Goal: Information Seeking & Learning: Learn about a topic

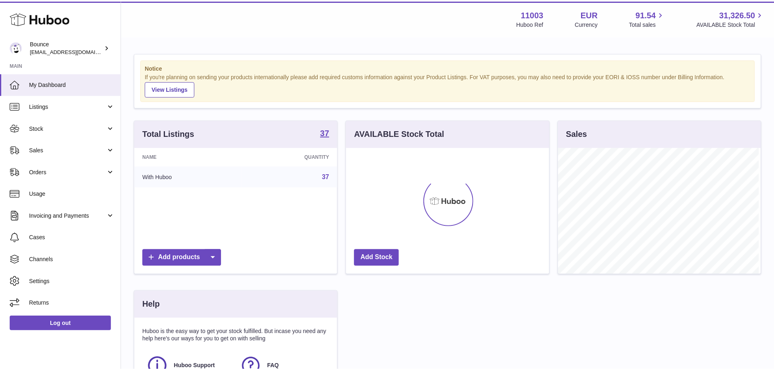
scroll to position [127, 205]
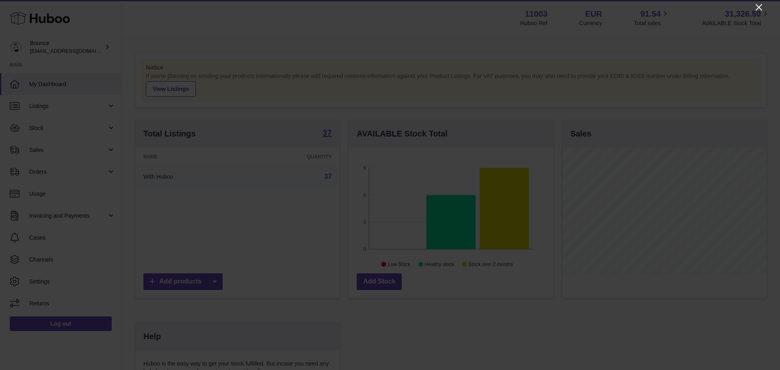
click at [758, 8] on icon "Close" at bounding box center [759, 7] width 7 height 7
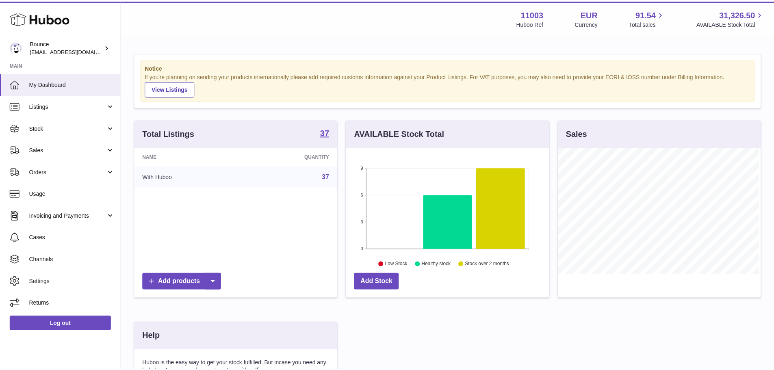
scroll to position [406309, 406233]
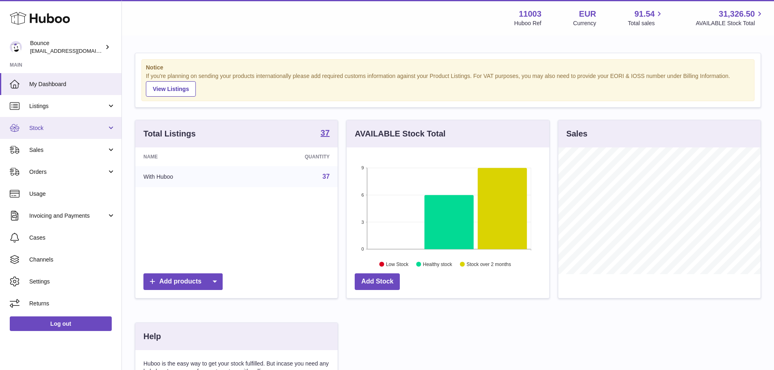
click at [69, 132] on link "Stock" at bounding box center [61, 128] width 122 height 22
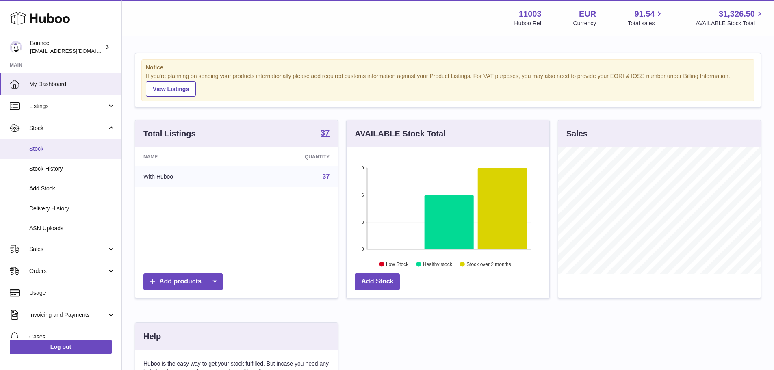
click at [65, 149] on span "Stock" at bounding box center [72, 149] width 86 height 8
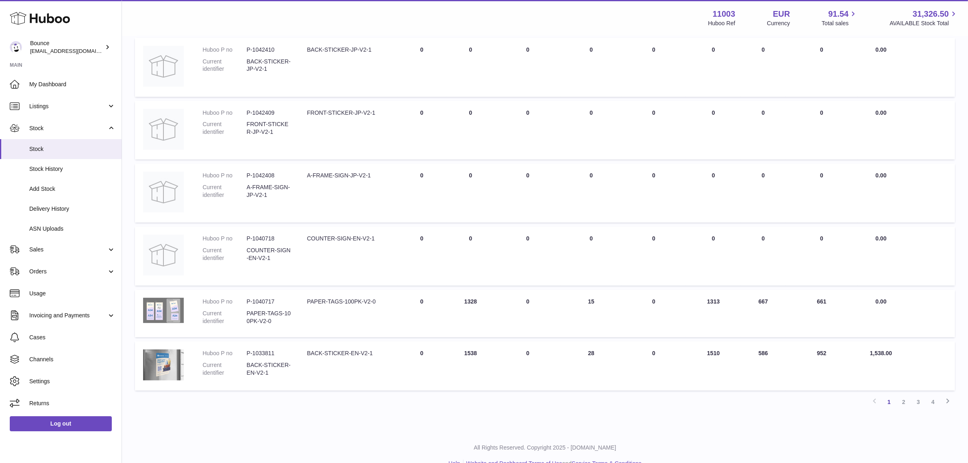
scroll to position [393, 0]
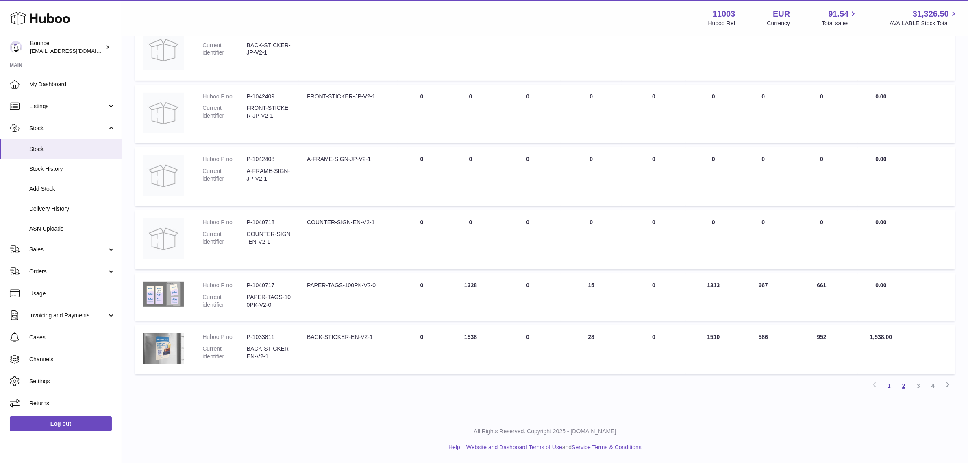
click at [780, 370] on link "2" at bounding box center [903, 385] width 15 height 15
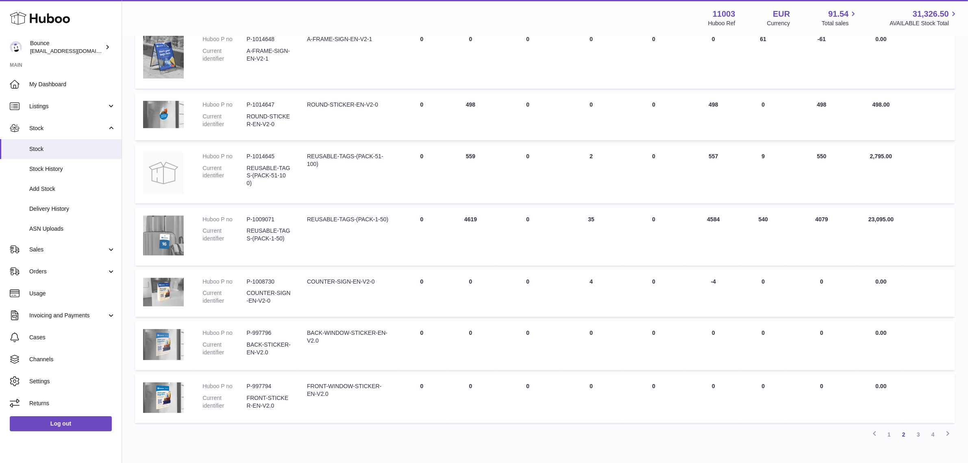
scroll to position [373, 0]
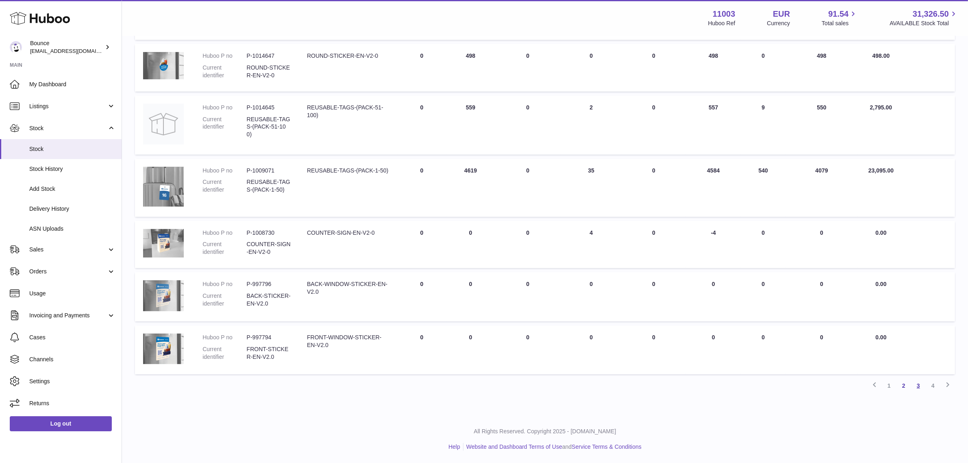
click at [780, 370] on link "3" at bounding box center [918, 385] width 15 height 15
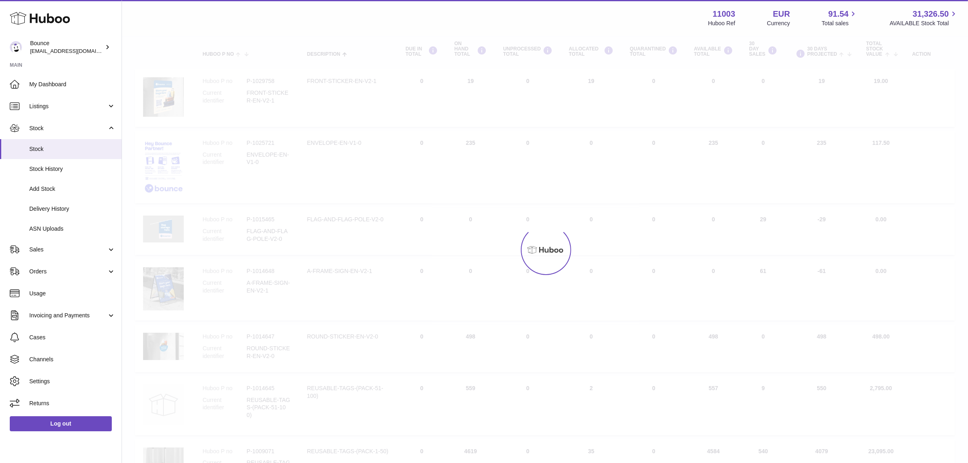
scroll to position [37, 0]
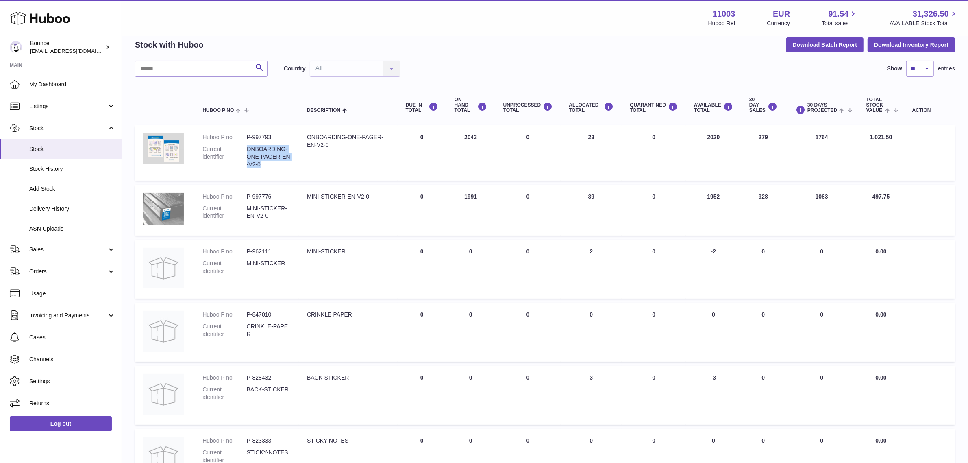
drag, startPoint x: 265, startPoint y: 167, endPoint x: 248, endPoint y: 149, distance: 25.6
click at [248, 149] on dd "ONBOARDING-ONE-PAGER-EN-V2-0" at bounding box center [269, 156] width 44 height 23
copy dd "ONBOARDING-ONE-PAGER-EN-V2-0"
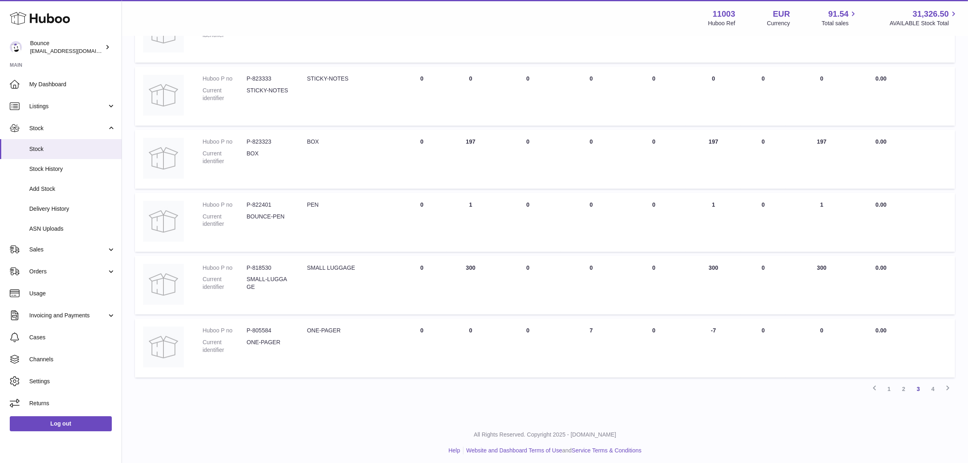
scroll to position [402, 0]
click at [780, 370] on link "4" at bounding box center [932, 385] width 15 height 15
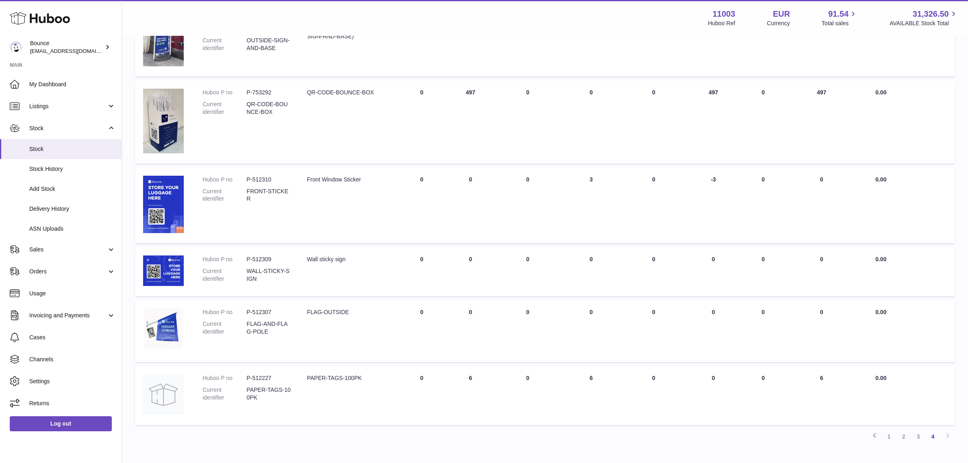
scroll to position [259, 0]
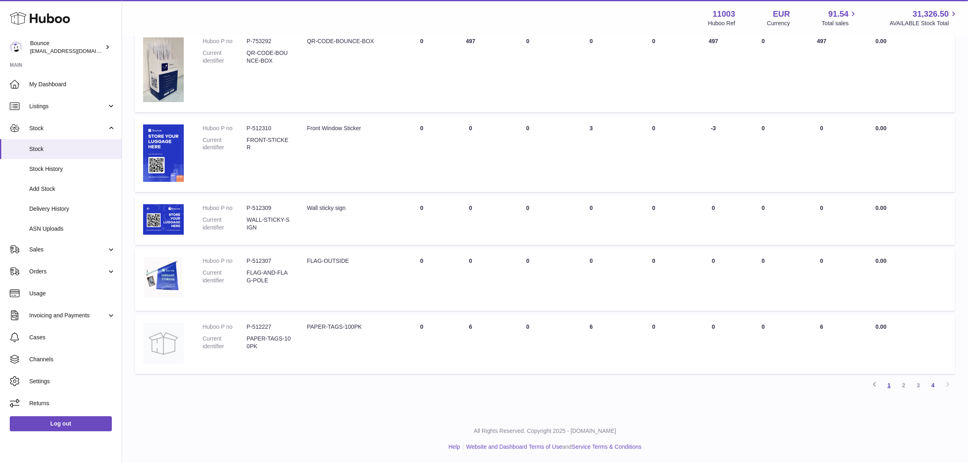
click at [780, 370] on link "1" at bounding box center [889, 385] width 15 height 15
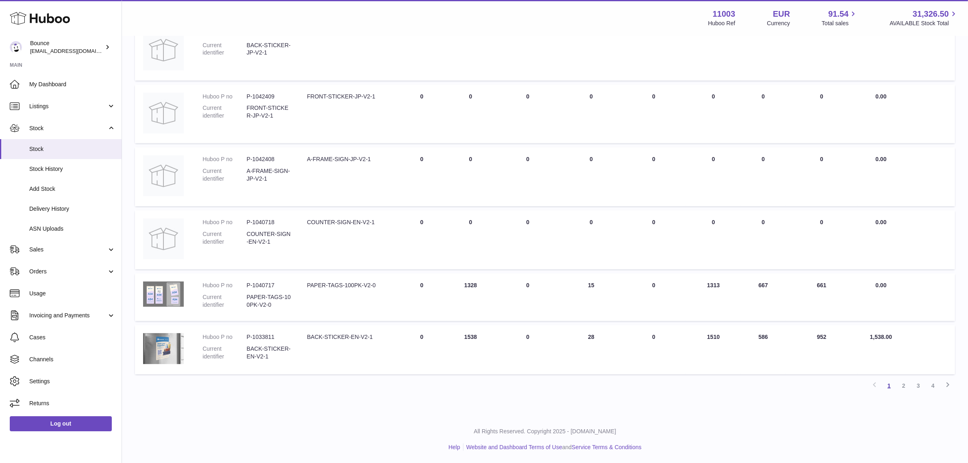
click at [780, 370] on link "1" at bounding box center [889, 385] width 15 height 15
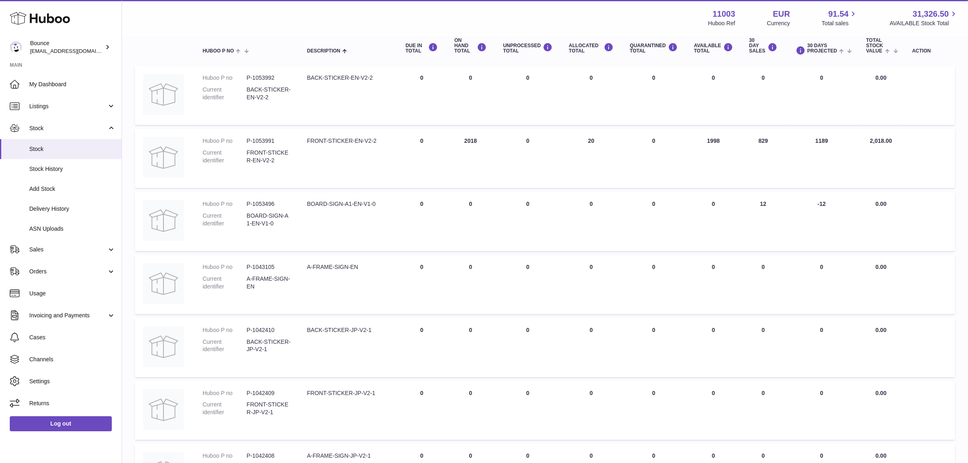
scroll to position [37, 0]
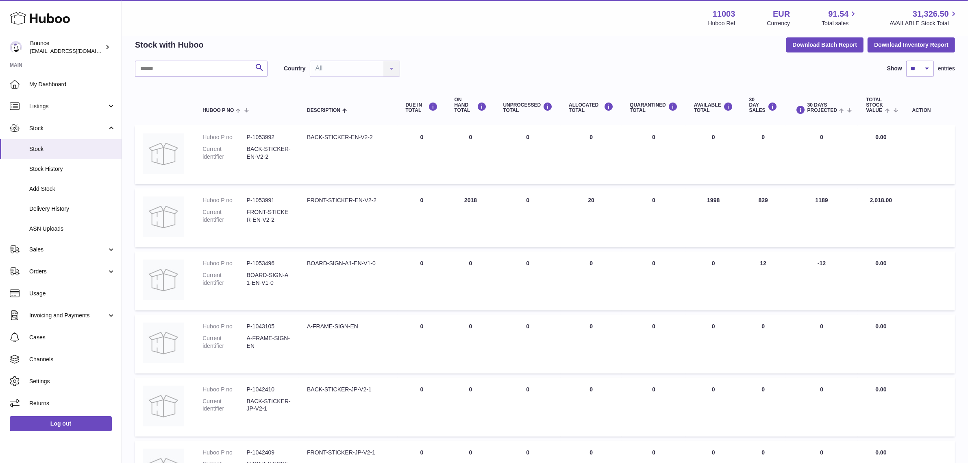
click at [763, 202] on td "30 DAY SALES 829" at bounding box center [763, 217] width 44 height 59
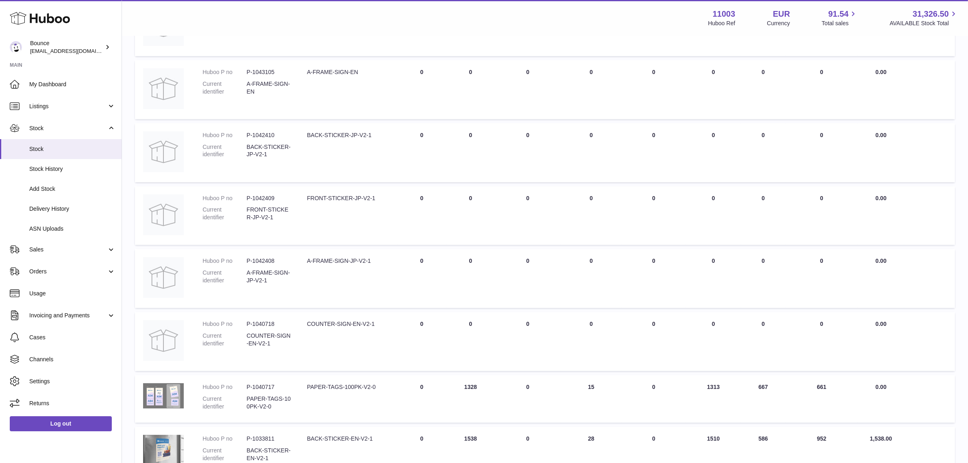
scroll to position [341, 0]
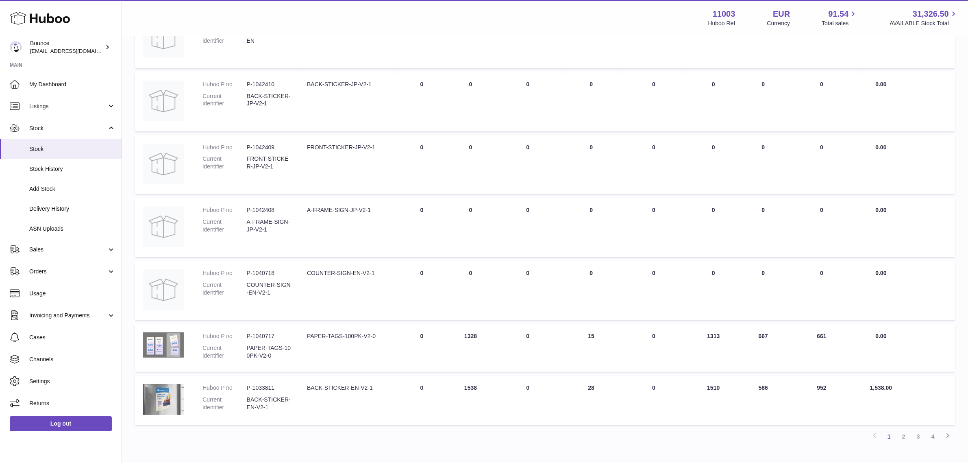
click at [763, 370] on td "30 DAY SALES 586" at bounding box center [763, 400] width 44 height 49
copy td "586"
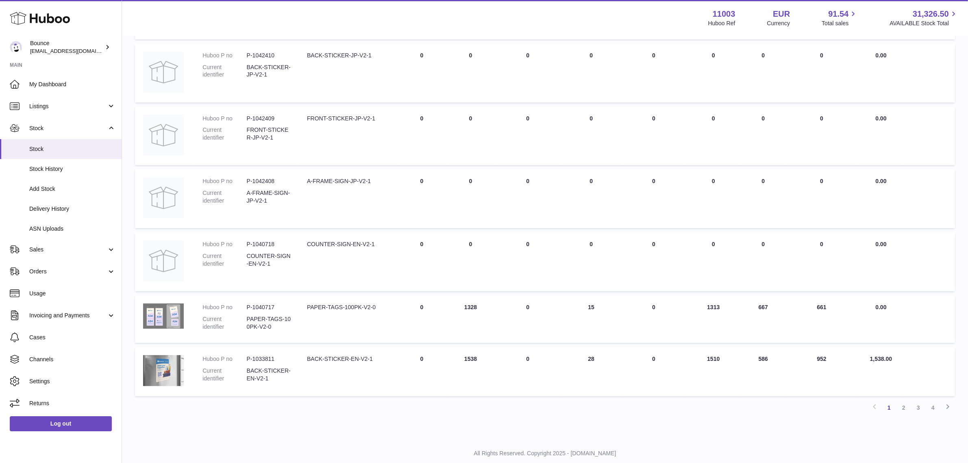
scroll to position [393, 0]
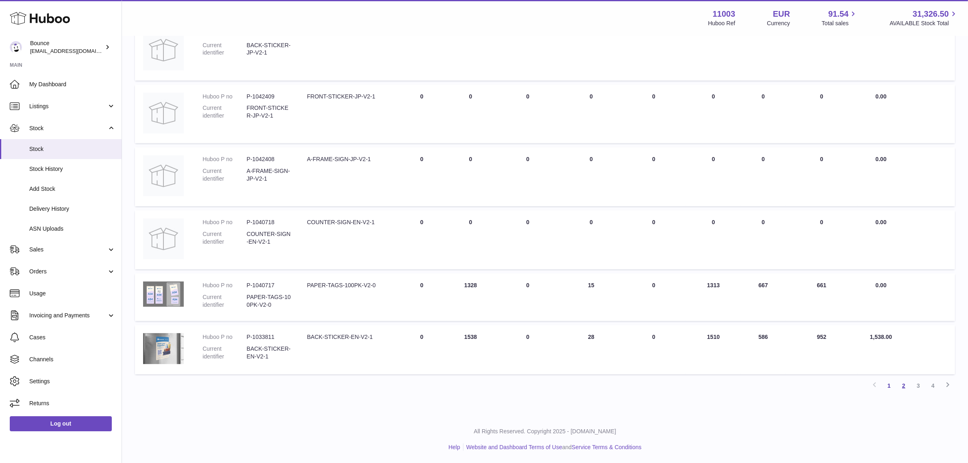
click at [780, 370] on link "2" at bounding box center [903, 385] width 15 height 15
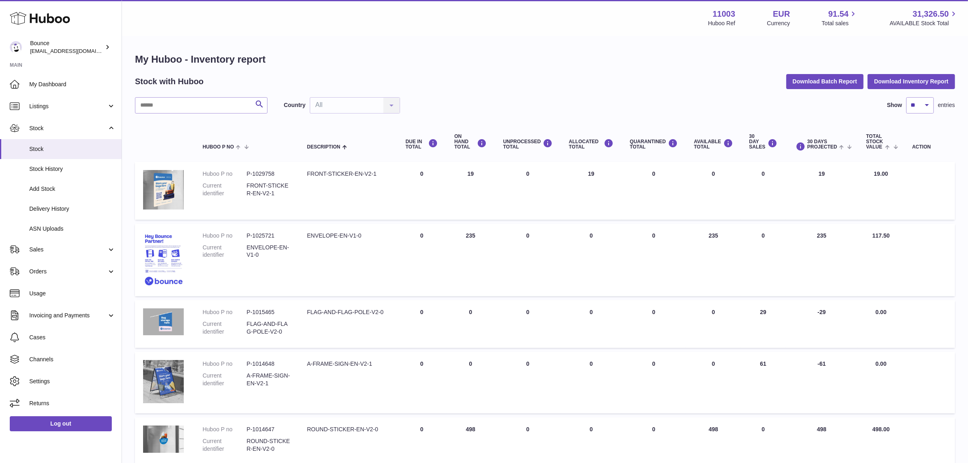
scroll to position [102, 0]
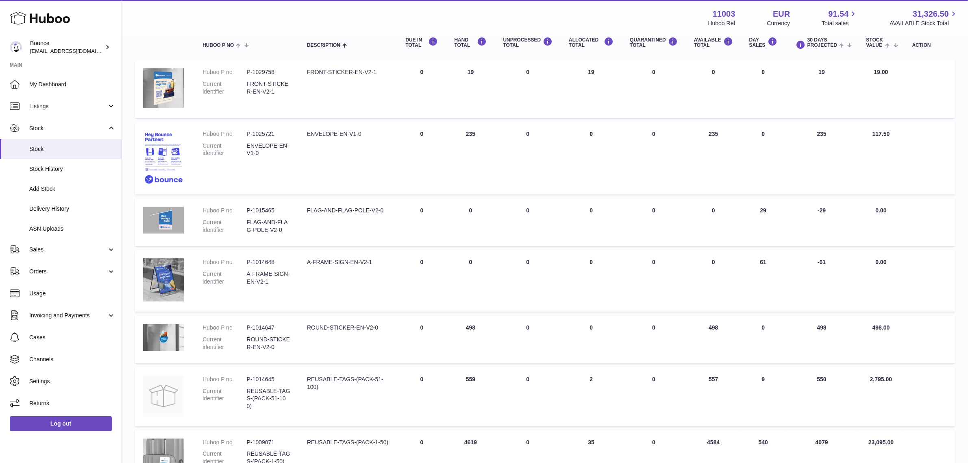
click at [715, 326] on td "AVAILABLE Total 498" at bounding box center [713, 339] width 55 height 48
copy td "498"
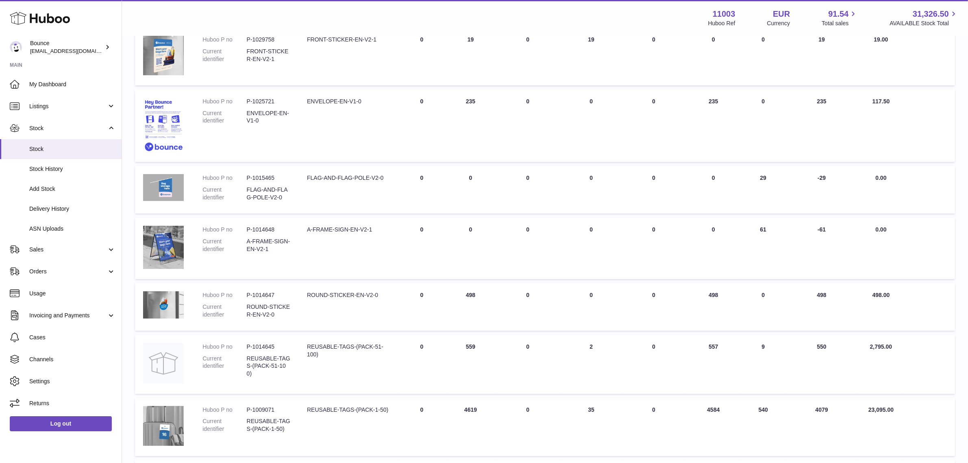
scroll to position [152, 0]
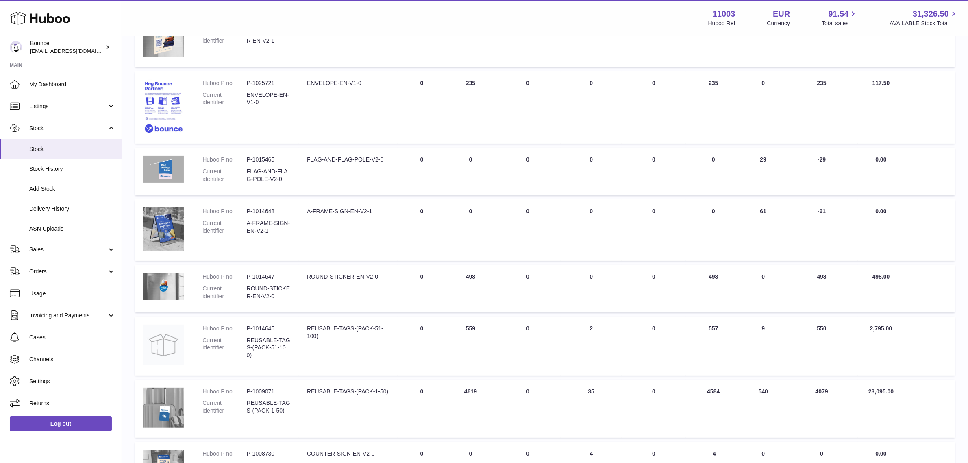
click at [710, 330] on td "AVAILABLE Total 557" at bounding box center [713, 345] width 55 height 59
copy td "557"
click at [712, 370] on td "AVAILABLE Total 4584" at bounding box center [713, 408] width 55 height 58
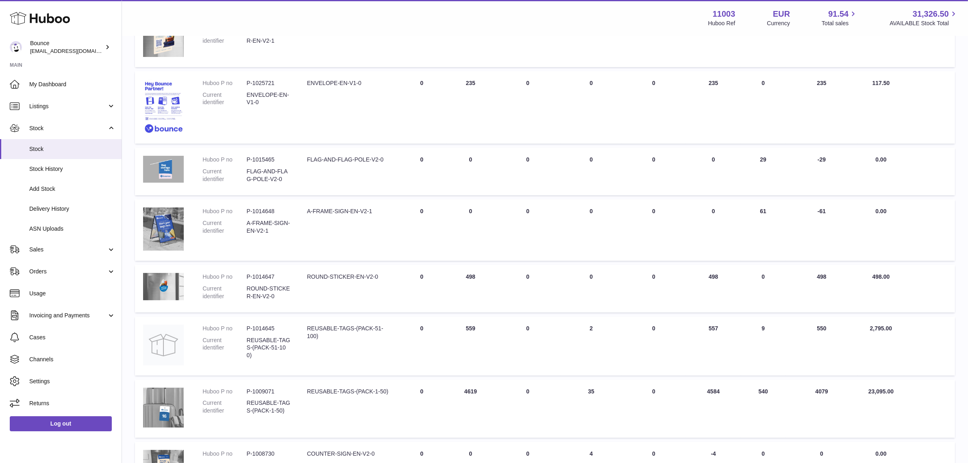
click at [712, 370] on td "AVAILABLE Total 4584" at bounding box center [713, 408] width 55 height 58
copy tr "4584"
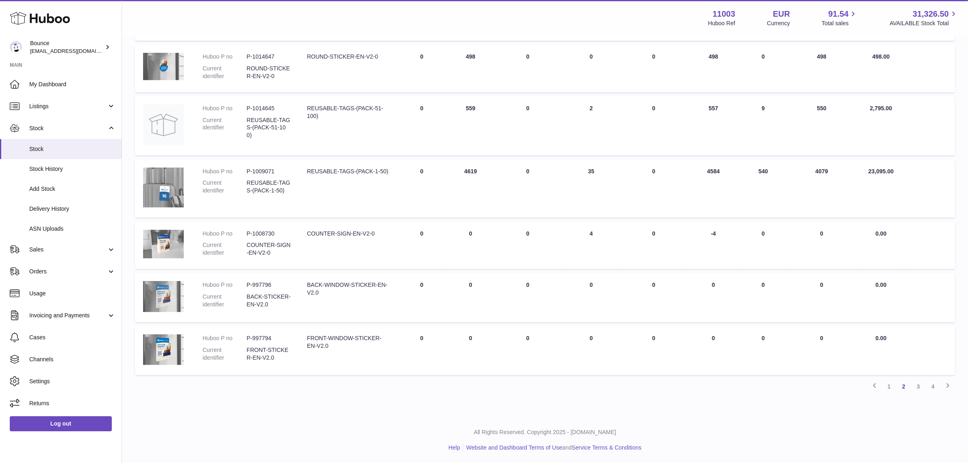
scroll to position [373, 0]
click at [780, 370] on link "3" at bounding box center [918, 385] width 15 height 15
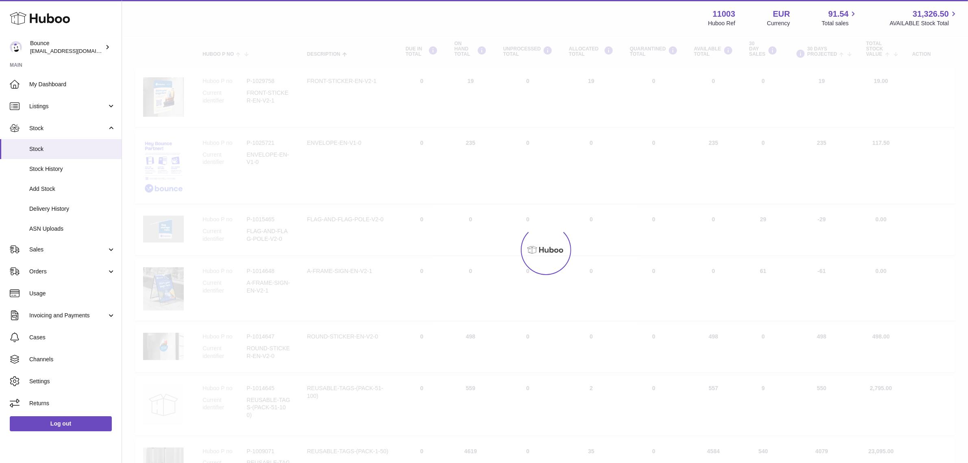
scroll to position [37, 0]
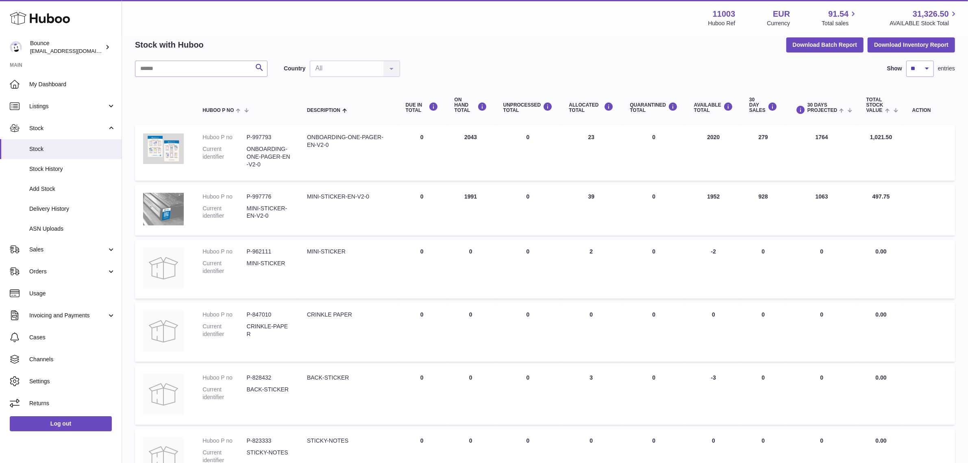
click at [758, 138] on td "30 DAY SALES 279" at bounding box center [763, 152] width 44 height 55
copy td "279"
drag, startPoint x: 334, startPoint y: 145, endPoint x: 306, endPoint y: 140, distance: 28.8
click at [307, 140] on div "ONBOARDING-ONE-PAGER-EN-V2-0" at bounding box center [348, 140] width 83 height 15
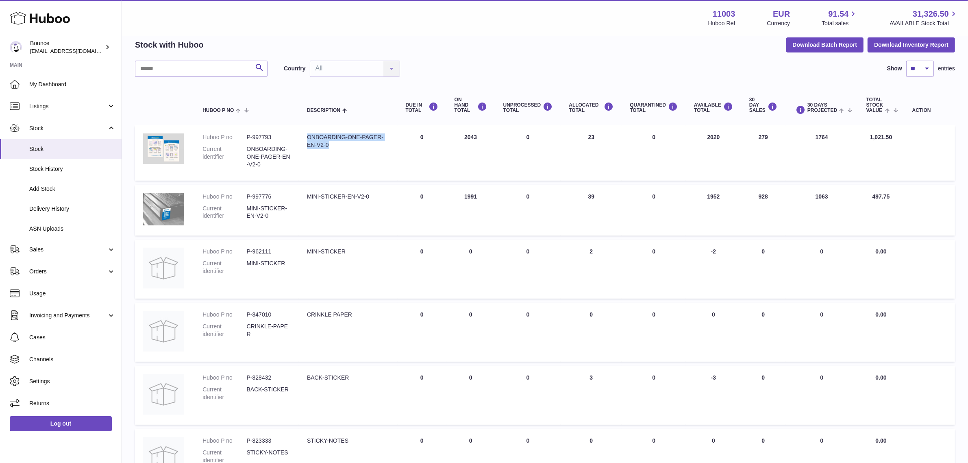
copy div "ONBOARDING-ONE-PAGER-EN-V2-0"
drag, startPoint x: 757, startPoint y: 198, endPoint x: 769, endPoint y: 198, distance: 12.2
click at [769, 198] on td "30 DAY SALES 928" at bounding box center [763, 210] width 44 height 51
copy td "928"
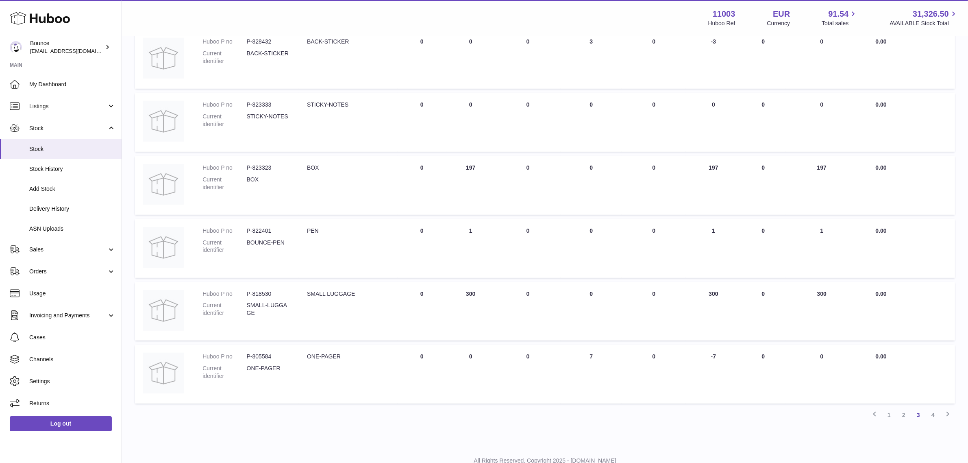
scroll to position [402, 0]
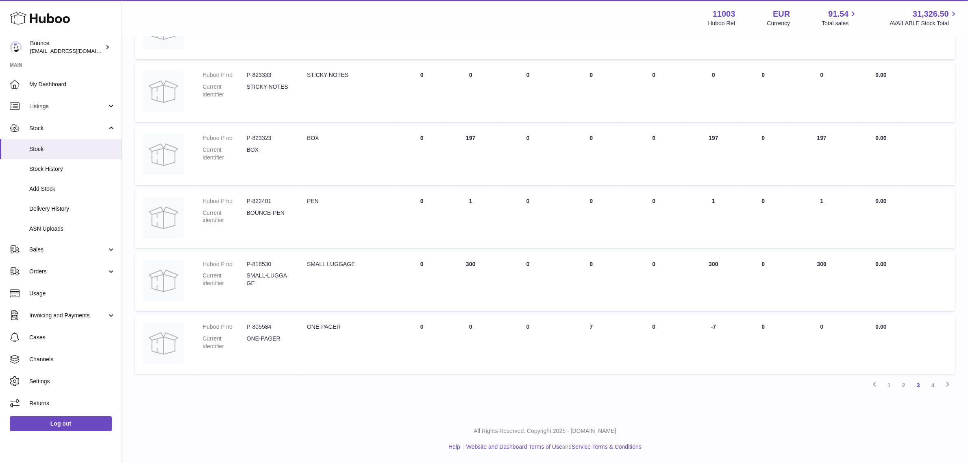
click at [780, 370] on link "4" at bounding box center [932, 385] width 15 height 15
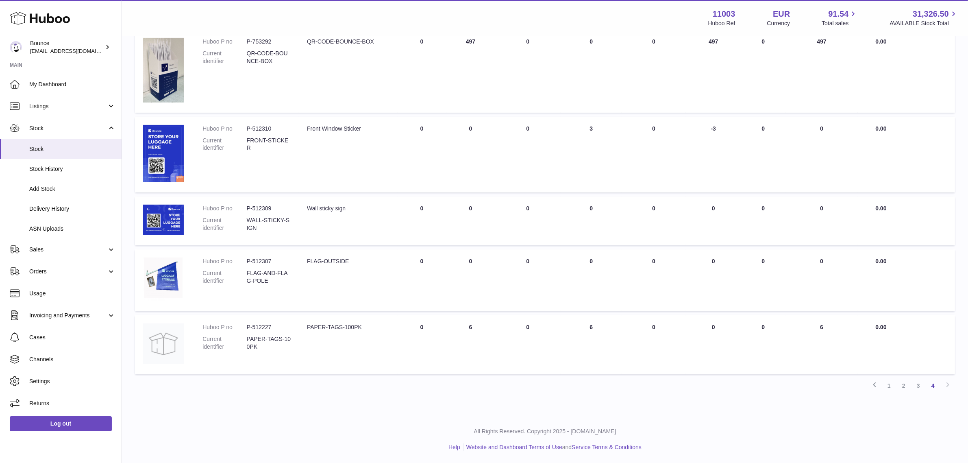
scroll to position [259, 0]
click at [780, 370] on link "4" at bounding box center [932, 385] width 15 height 15
click at [780, 370] on link "3" at bounding box center [918, 385] width 15 height 15
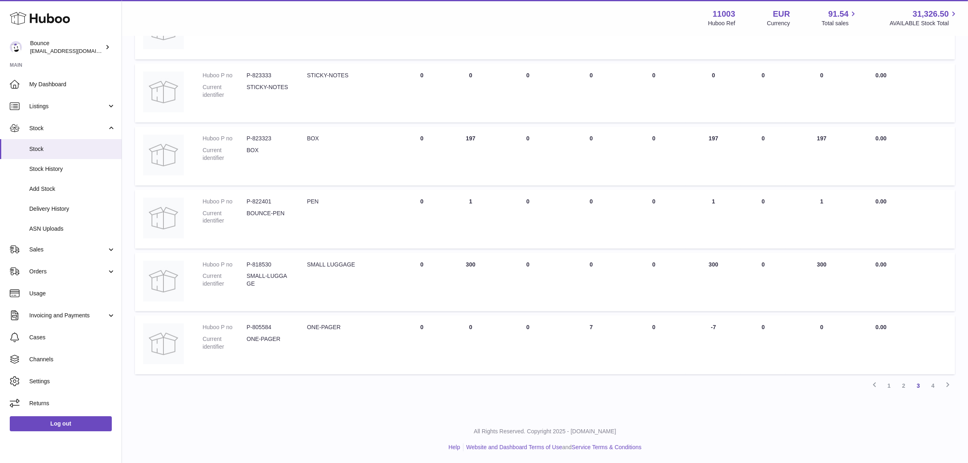
scroll to position [402, 0]
click at [780, 370] on link "2" at bounding box center [903, 385] width 15 height 15
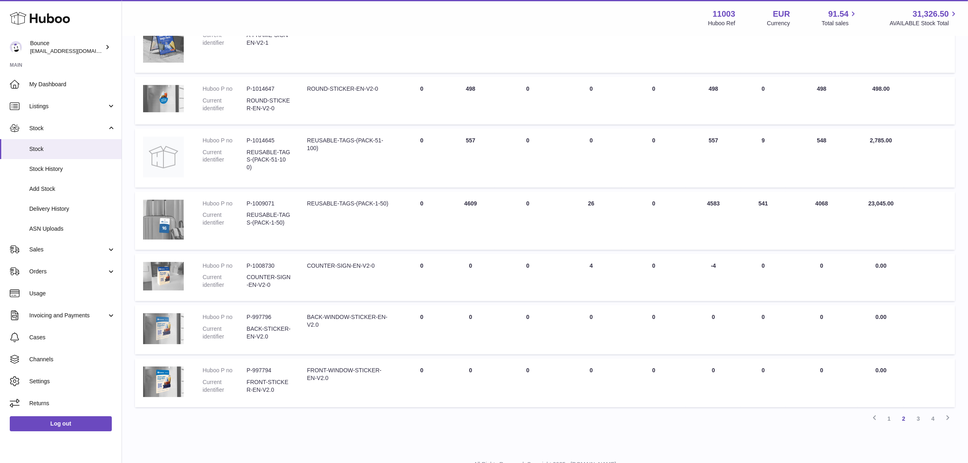
scroll to position [341, 0]
click at [780, 370] on link "1" at bounding box center [889, 417] width 15 height 15
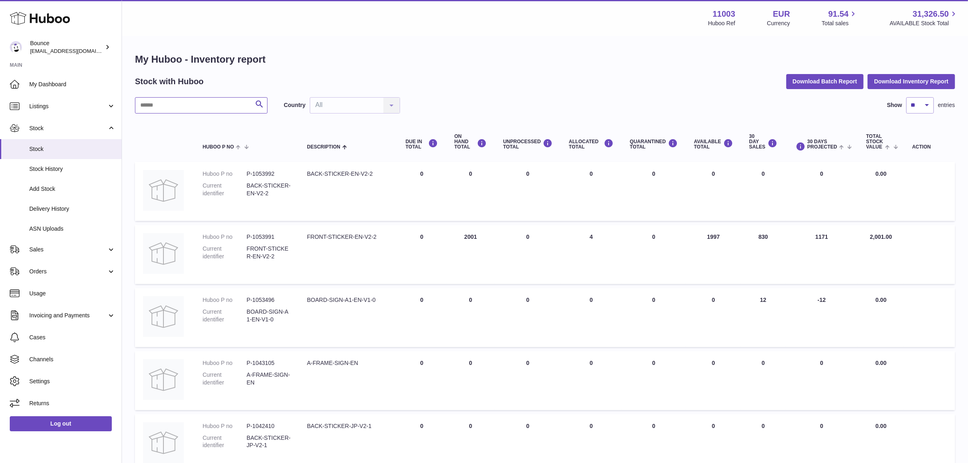
click at [192, 105] on input "text" at bounding box center [201, 105] width 132 height 16
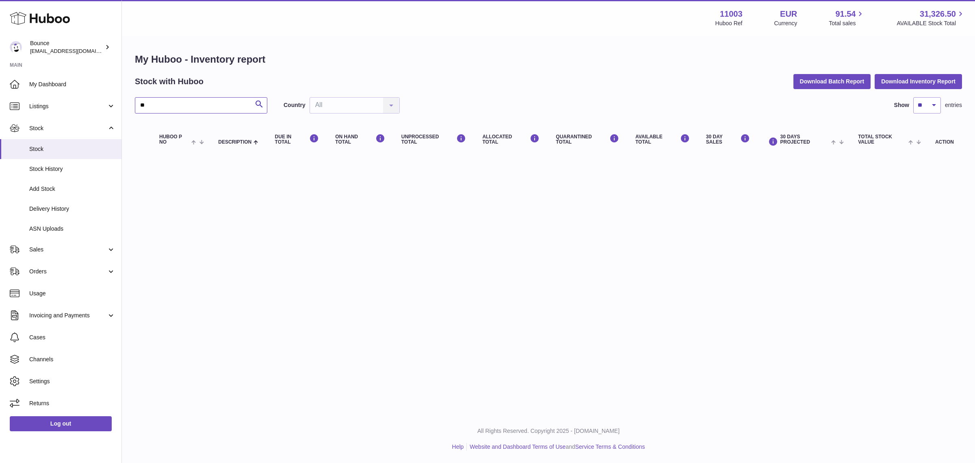
type input "*"
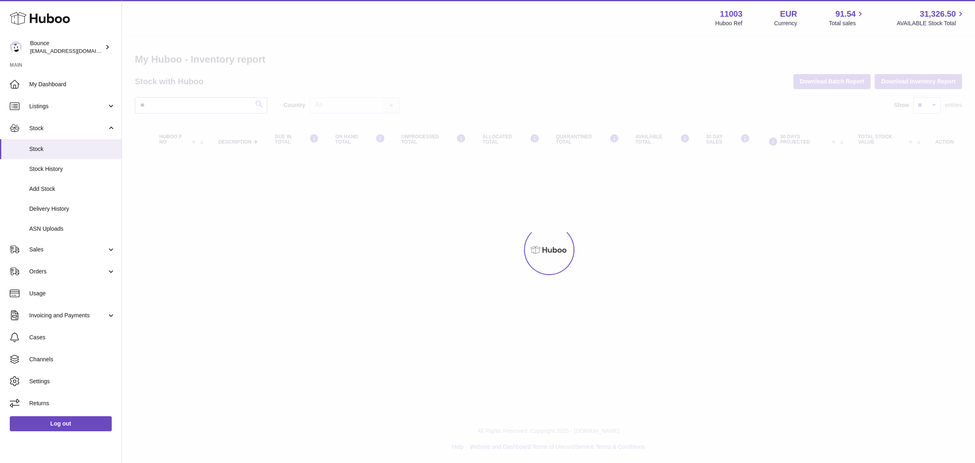
type input "***"
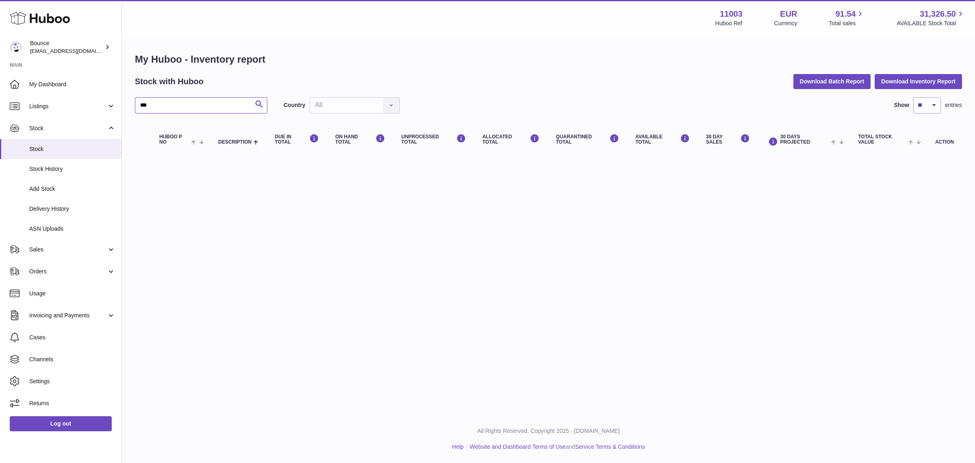
click at [192, 105] on input "***" at bounding box center [201, 105] width 132 height 16
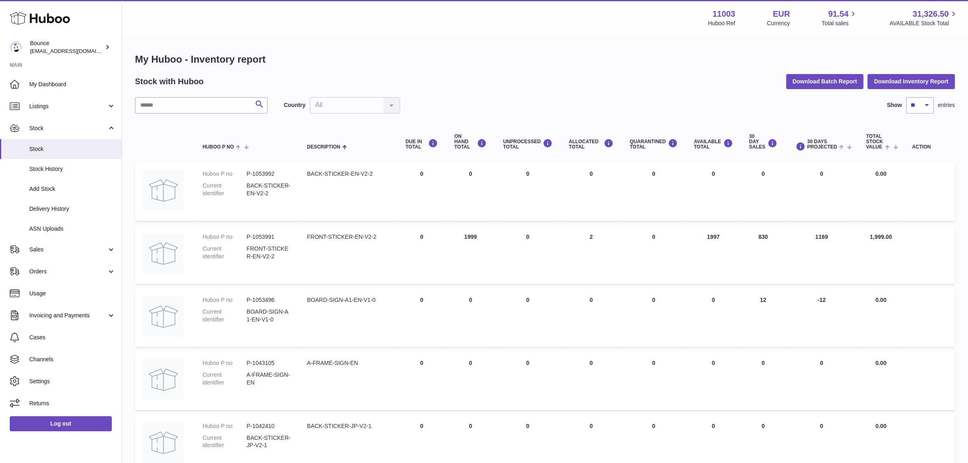
click at [337, 148] on span "Description" at bounding box center [323, 146] width 33 height 5
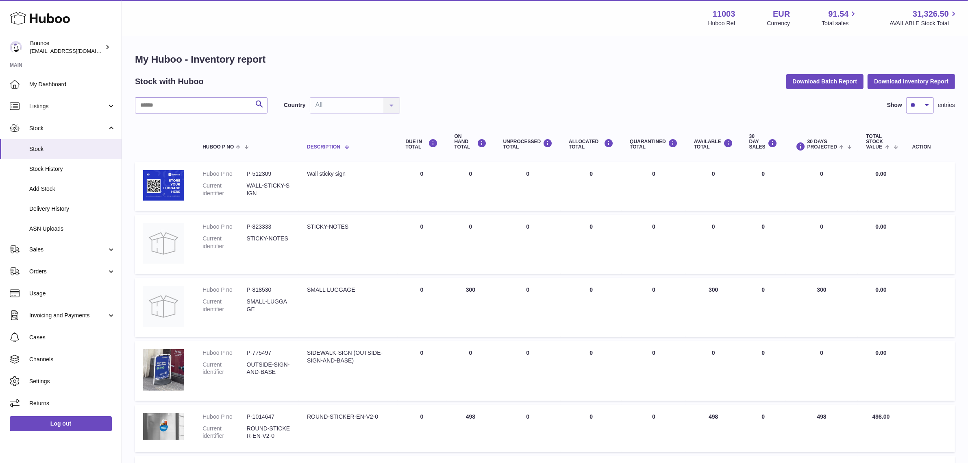
click at [353, 148] on div "Description" at bounding box center [348, 146] width 82 height 7
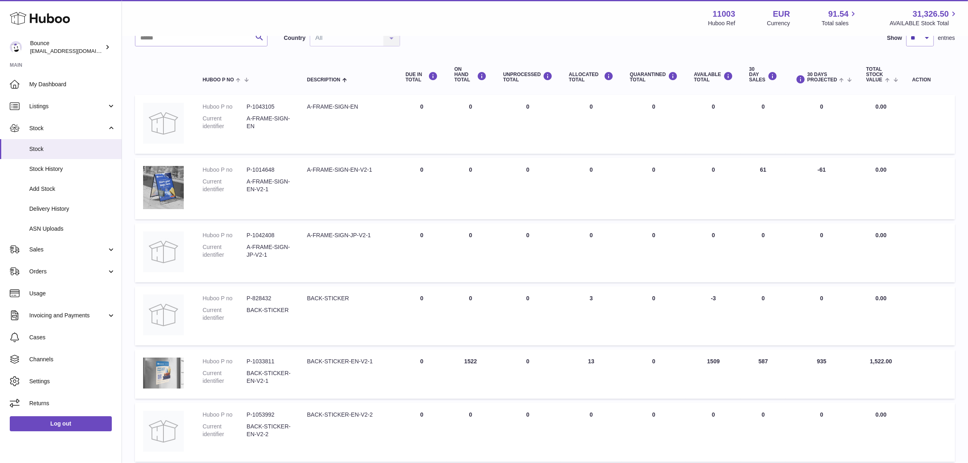
scroll to position [51, 0]
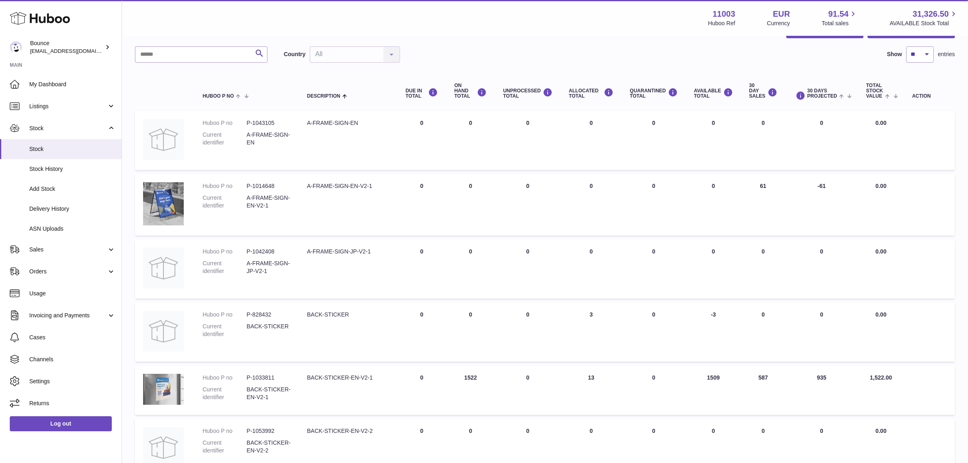
click at [762, 370] on td "30 DAY SALES 587" at bounding box center [763, 389] width 44 height 49
drag, startPoint x: 759, startPoint y: 188, endPoint x: 767, endPoint y: 188, distance: 8.1
click at [767, 188] on td "30 DAY SALES 61" at bounding box center [763, 204] width 44 height 61
copy td "61"
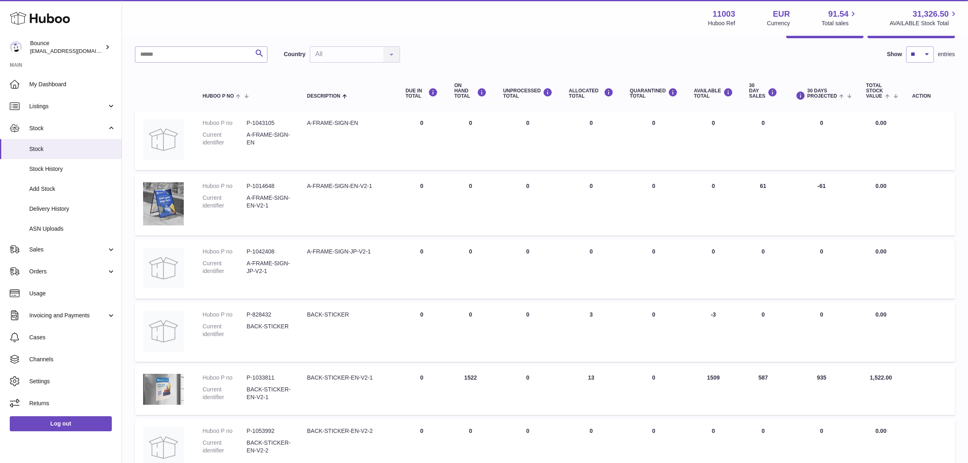
drag, startPoint x: 769, startPoint y: 377, endPoint x: 750, endPoint y: 380, distance: 19.8
click at [750, 370] on td "30 DAY SALES 587" at bounding box center [763, 389] width 44 height 49
copy td "587"
click at [710, 370] on td "AVAILABLE Total 1509" at bounding box center [713, 389] width 55 height 49
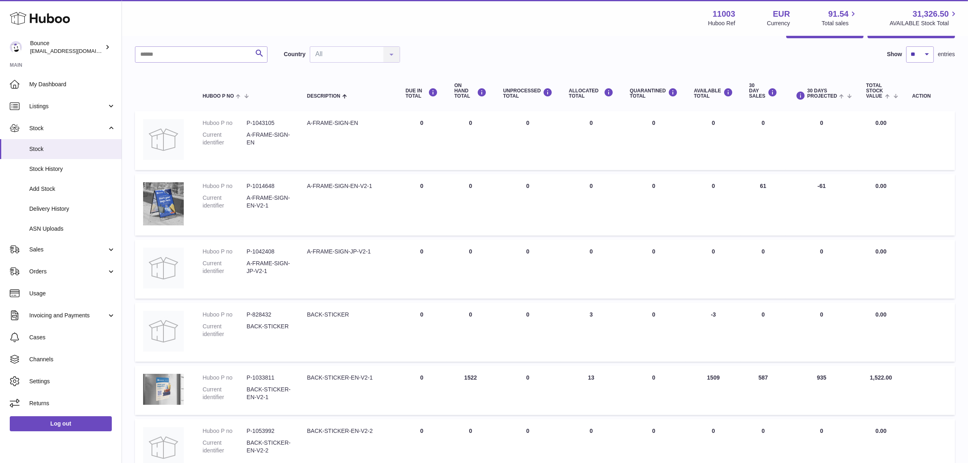
click at [710, 370] on td "AVAILABLE Total 1509" at bounding box center [713, 389] width 55 height 49
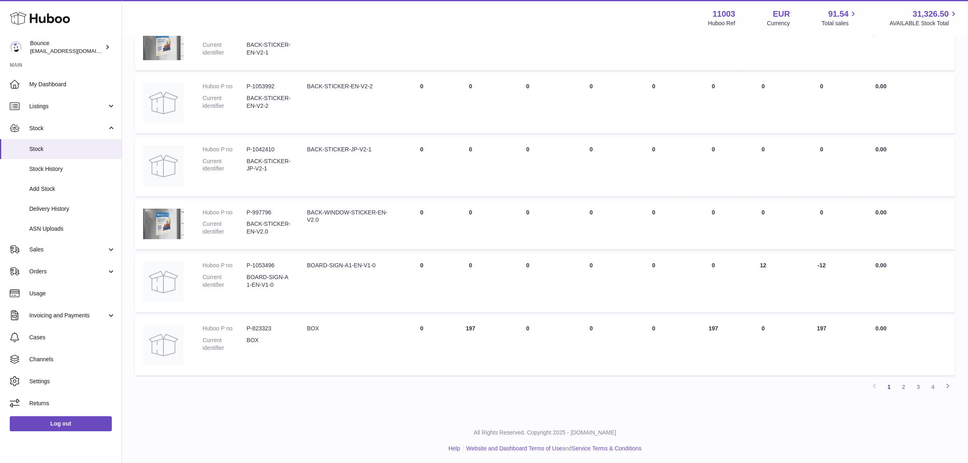
scroll to position [397, 0]
click at [780, 370] on link "2" at bounding box center [903, 385] width 15 height 15
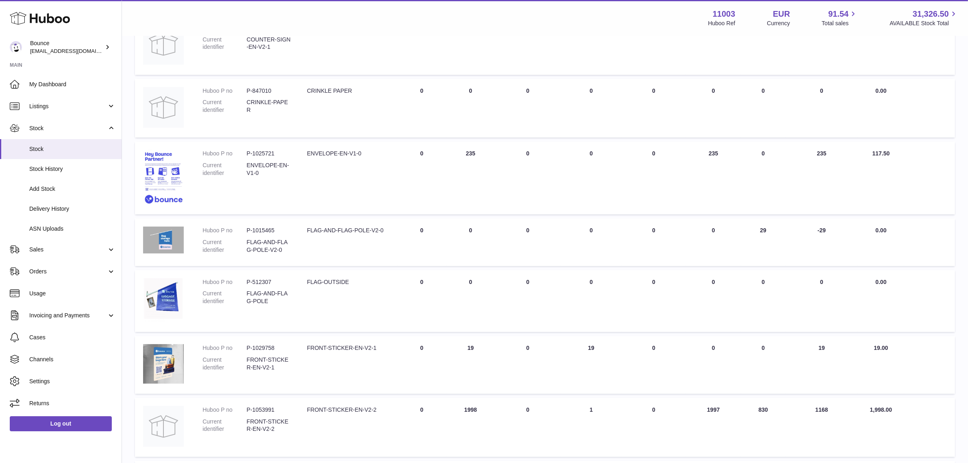
scroll to position [305, 0]
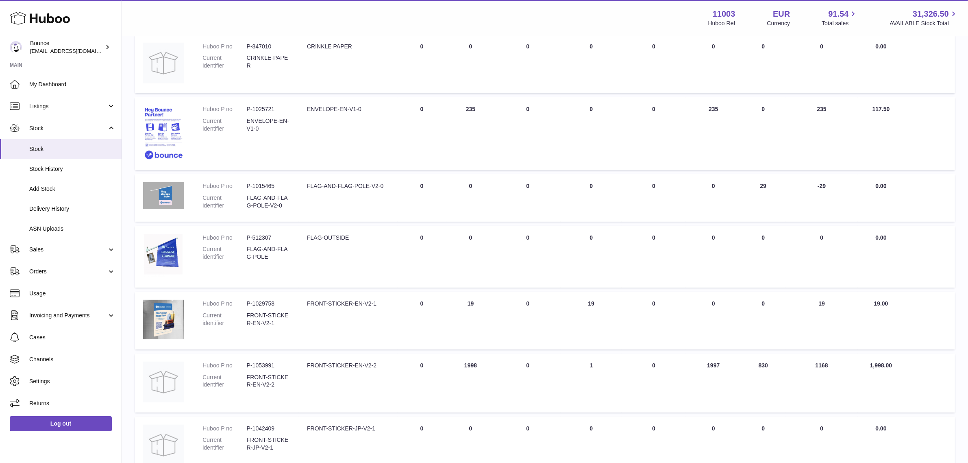
click at [763, 185] on td "30 DAY SALES 29" at bounding box center [763, 198] width 44 height 48
drag, startPoint x: 769, startPoint y: 367, endPoint x: 750, endPoint y: 368, distance: 18.7
click at [750, 368] on td "30 DAY SALES 830" at bounding box center [763, 382] width 44 height 59
click at [714, 366] on td "AVAILABLE Total 1997" at bounding box center [713, 382] width 55 height 59
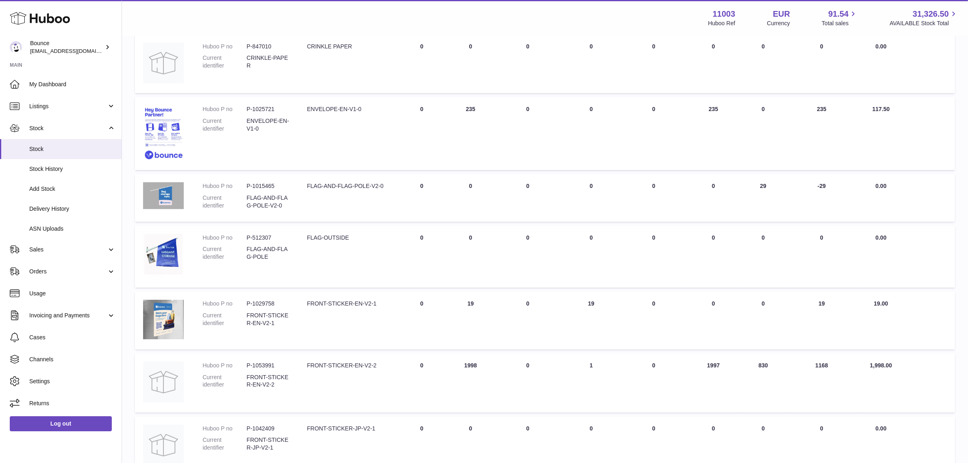
click at [714, 366] on td "AVAILABLE Total 1997" at bounding box center [713, 382] width 55 height 59
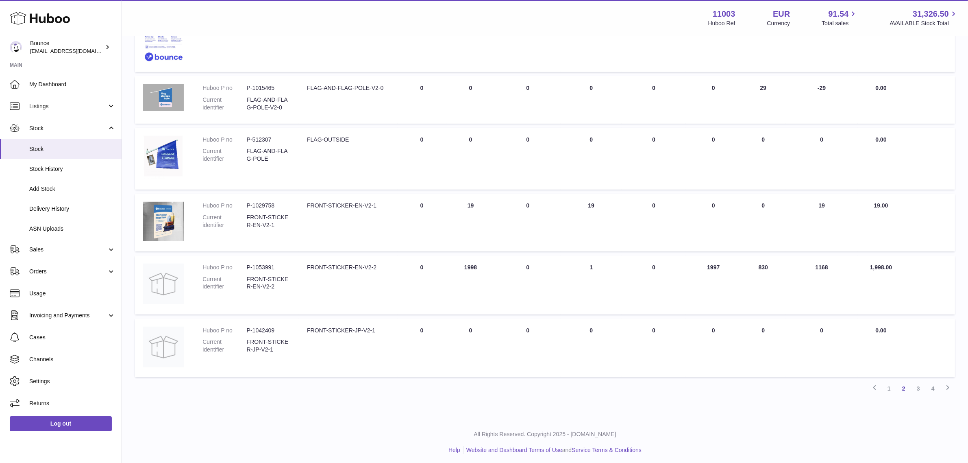
scroll to position [406, 0]
click at [780, 370] on link "3" at bounding box center [918, 385] width 15 height 15
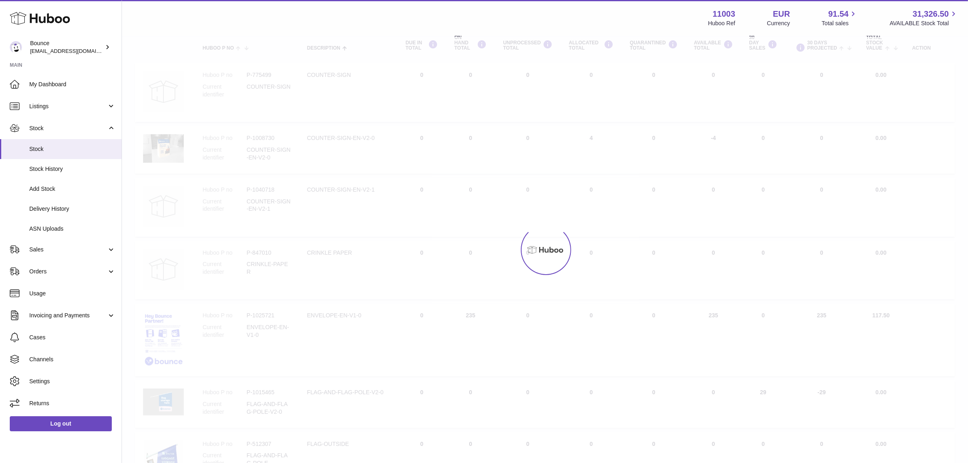
scroll to position [37, 0]
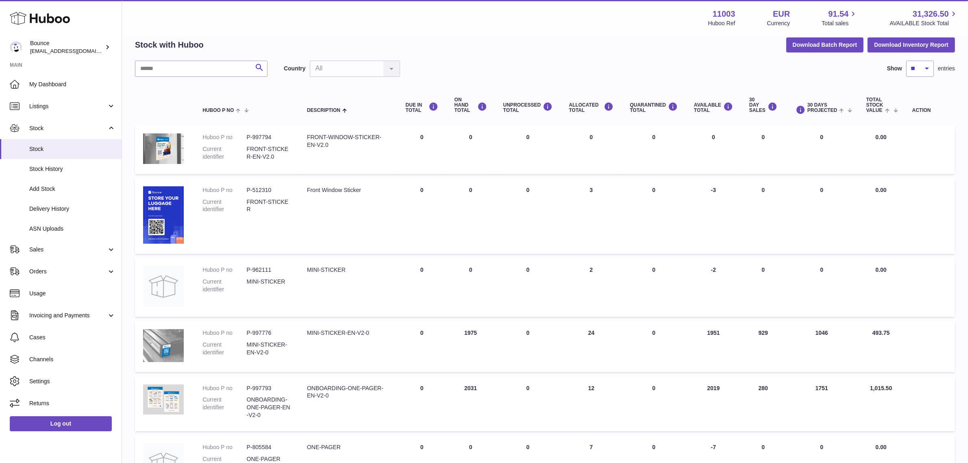
drag, startPoint x: 771, startPoint y: 334, endPoint x: 757, endPoint y: 334, distance: 14.2
click at [757, 334] on td "30 DAY SALES 929" at bounding box center [763, 346] width 44 height 51
drag, startPoint x: 706, startPoint y: 334, endPoint x: 721, endPoint y: 336, distance: 15.1
click at [721, 336] on td "AVAILABLE Total 1951" at bounding box center [713, 346] width 55 height 51
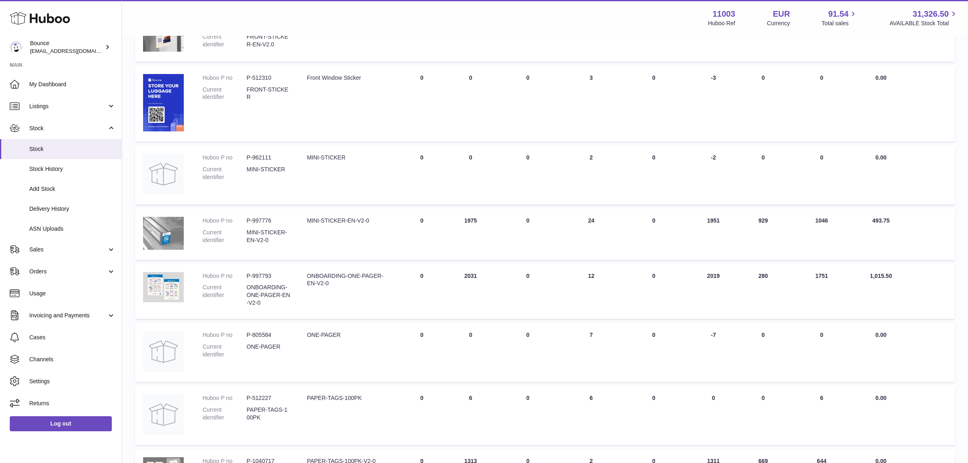
scroll to position [152, 0]
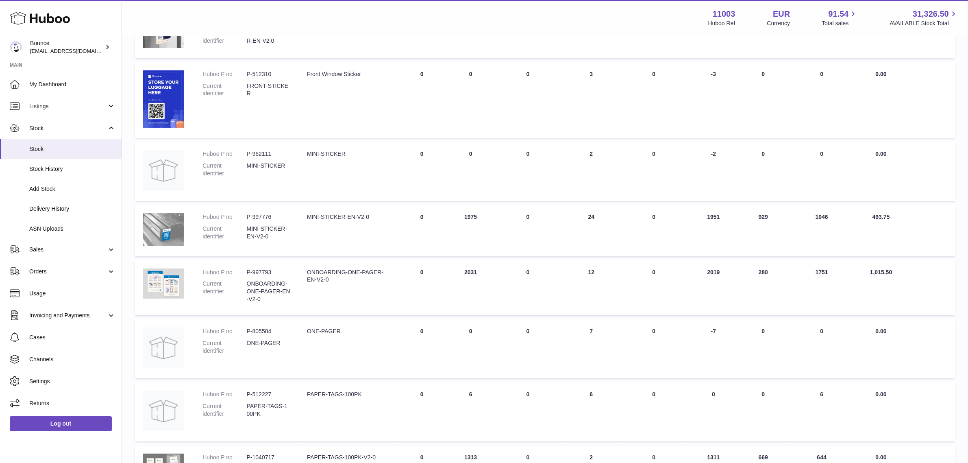
click at [760, 271] on td "30 DAY SALES 280" at bounding box center [763, 287] width 44 height 55
click at [714, 273] on td "AVAILABLE Total 2019" at bounding box center [713, 287] width 55 height 55
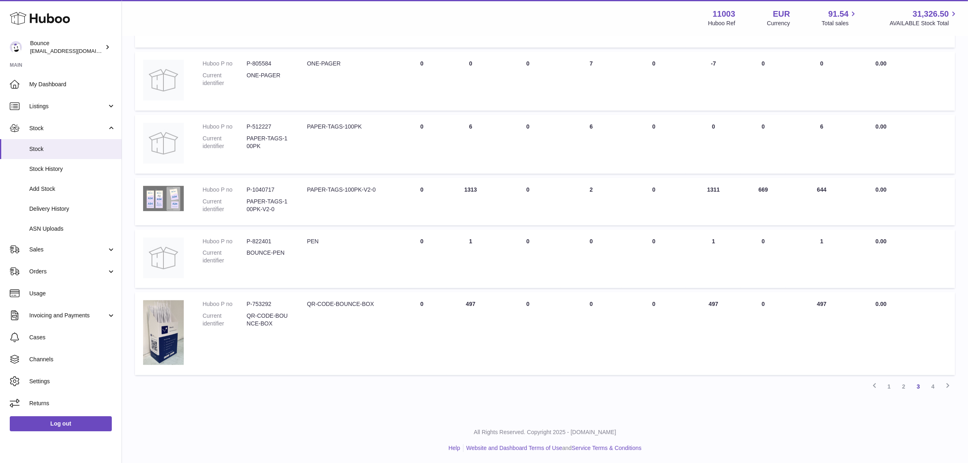
scroll to position [421, 0]
click at [780, 370] on link "4" at bounding box center [932, 385] width 15 height 15
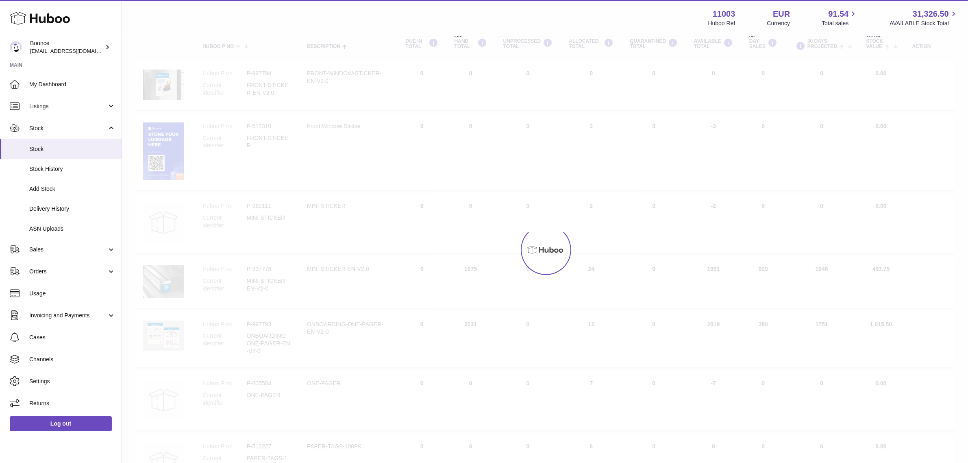
scroll to position [37, 0]
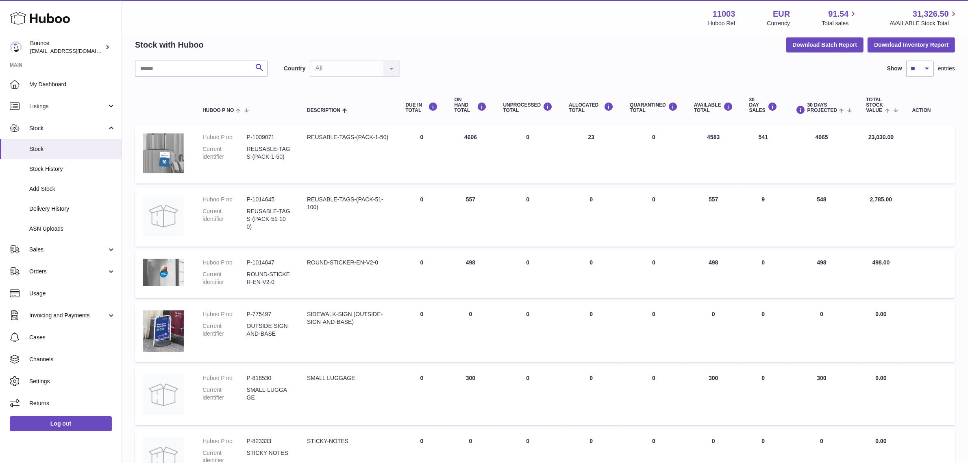
click at [759, 137] on td "30 DAY SALES 541" at bounding box center [763, 154] width 44 height 58
click at [710, 137] on td "AVAILABLE Total 4583" at bounding box center [713, 154] width 55 height 58
drag, startPoint x: 759, startPoint y: 202, endPoint x: 768, endPoint y: 202, distance: 9.0
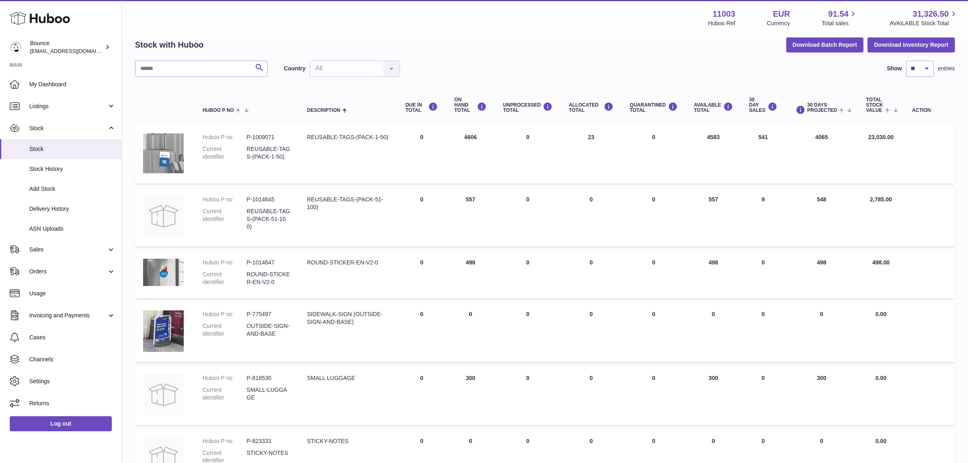
click at [768, 202] on td "30 DAY SALES 9" at bounding box center [763, 216] width 44 height 59
click at [709, 200] on td "AVAILABLE Total 557" at bounding box center [713, 216] width 55 height 59
drag, startPoint x: 720, startPoint y: 264, endPoint x: 707, endPoint y: 261, distance: 13.3
click at [707, 261] on td "AVAILABLE Total 498" at bounding box center [713, 274] width 55 height 48
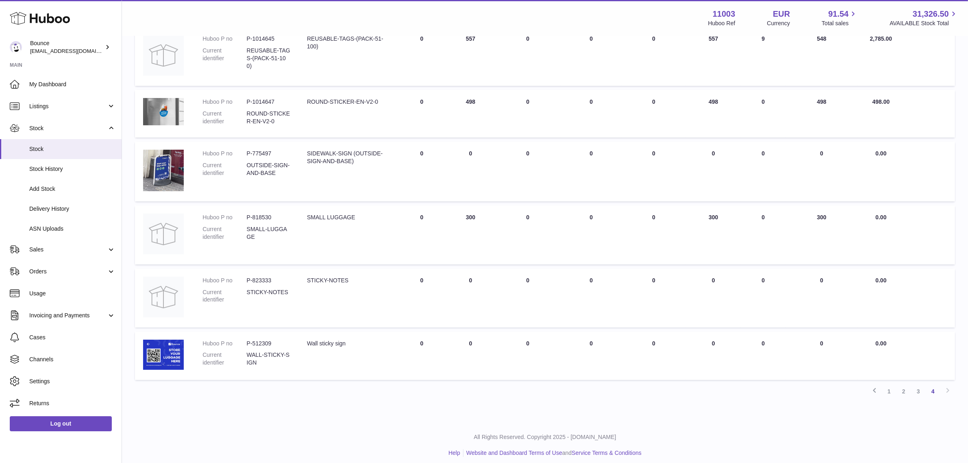
scroll to position [204, 0]
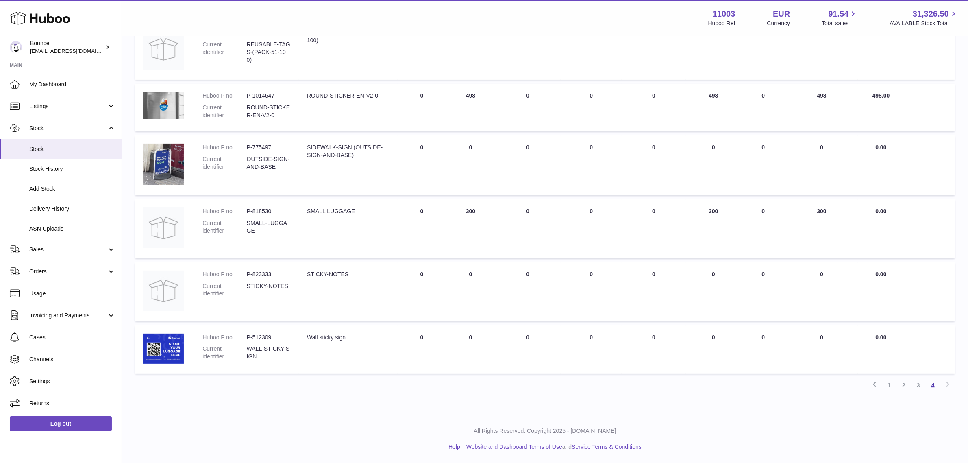
click at [780, 370] on link "4" at bounding box center [932, 385] width 15 height 15
click at [780, 370] on link "2" at bounding box center [903, 385] width 15 height 15
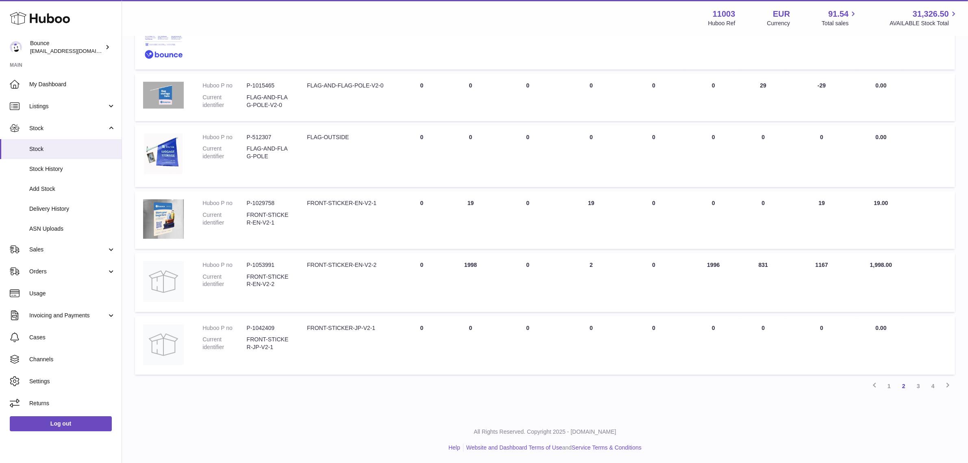
scroll to position [406, 0]
click at [780, 370] on link "3" at bounding box center [918, 385] width 15 height 15
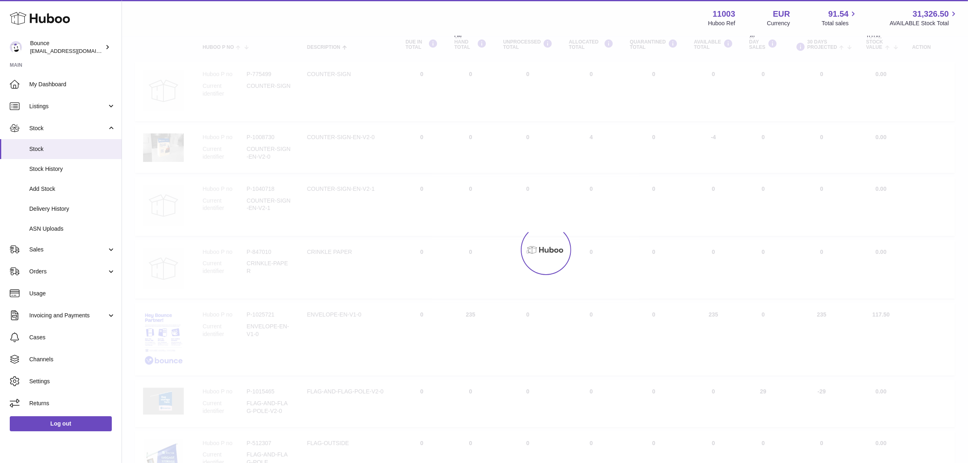
scroll to position [37, 0]
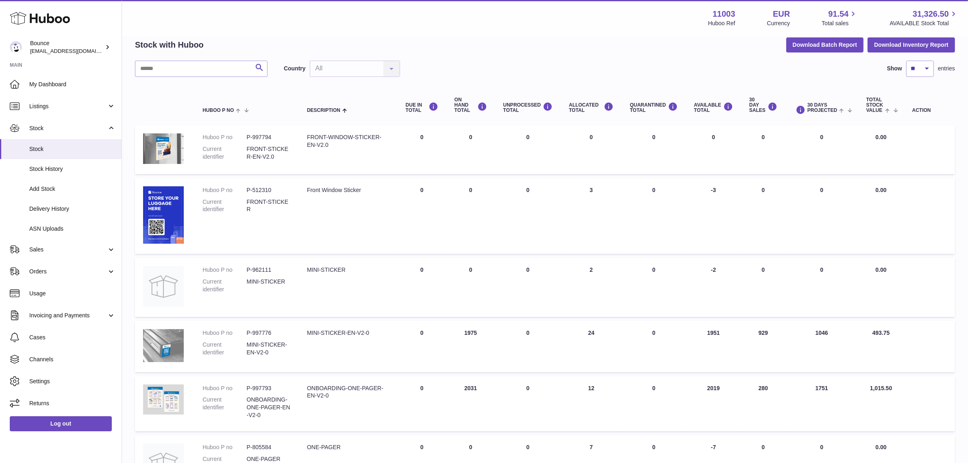
click at [765, 330] on td "30 DAY SALES 929" at bounding box center [763, 346] width 44 height 51
click at [764, 330] on td "30 DAY SALES 929" at bounding box center [763, 346] width 44 height 51
click at [766, 370] on td "30 DAY SALES 280" at bounding box center [763, 403] width 44 height 55
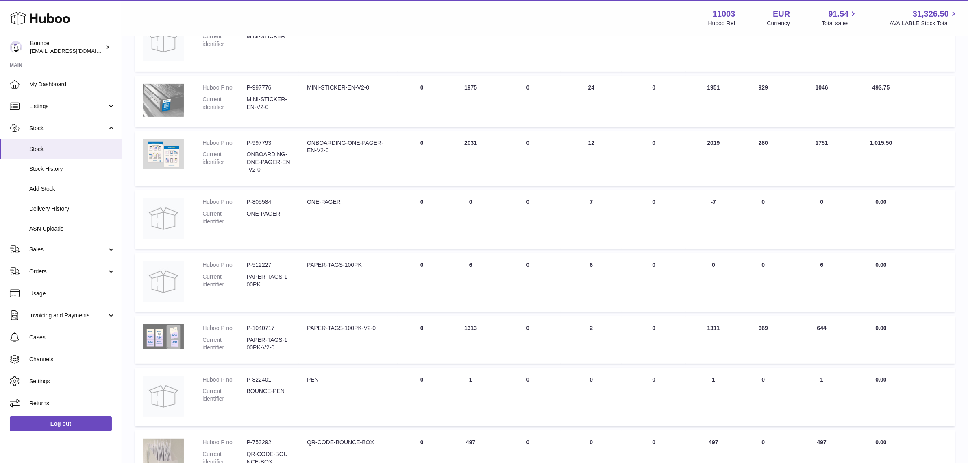
scroll to position [291, 0]
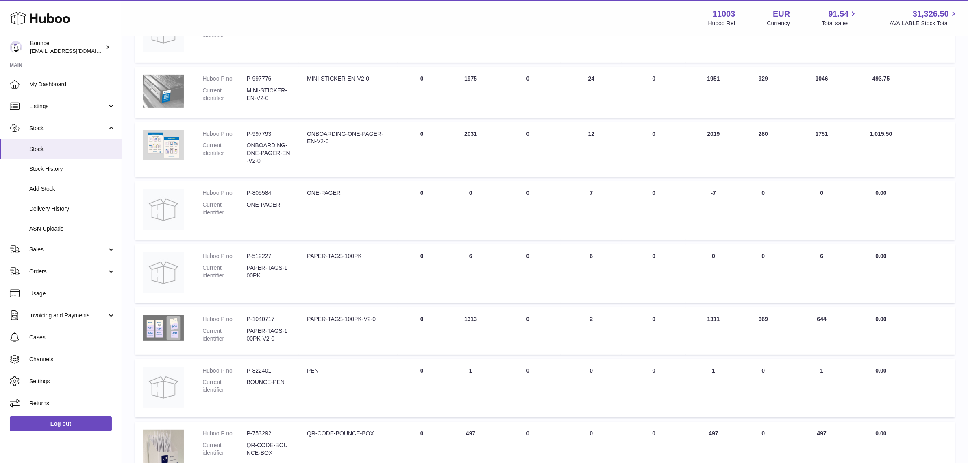
click at [761, 322] on td "30 DAY SALES 669" at bounding box center [763, 331] width 44 height 48
click at [710, 318] on td "AVAILABLE Total 1311" at bounding box center [713, 331] width 55 height 48
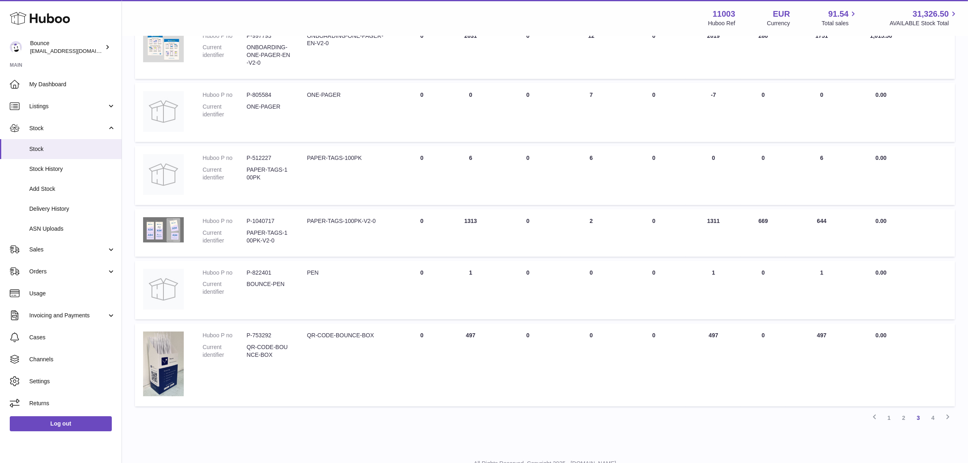
scroll to position [392, 0]
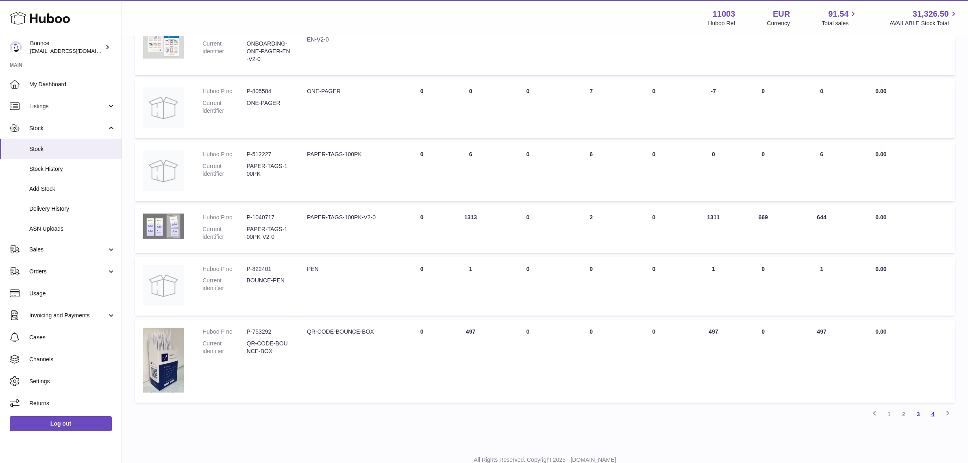
click at [780, 370] on link "4" at bounding box center [932, 413] width 15 height 15
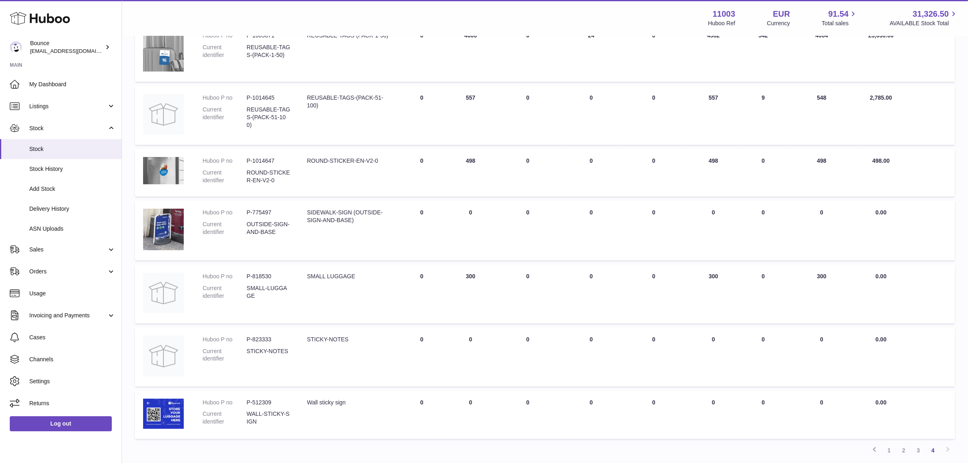
scroll to position [189, 0]
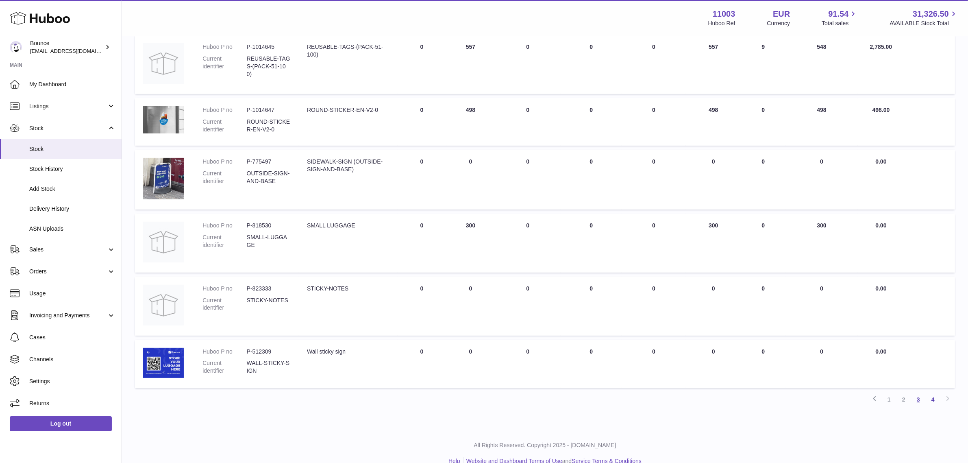
click at [780, 370] on link "3" at bounding box center [918, 399] width 15 height 15
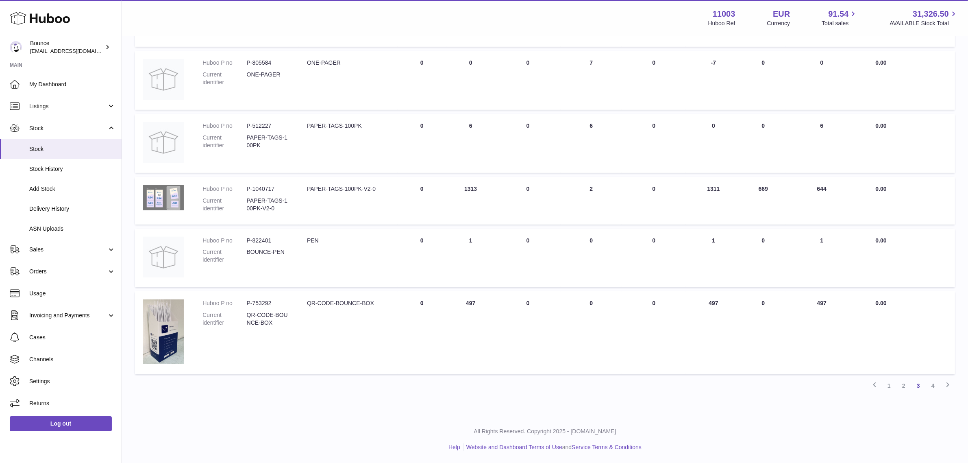
scroll to position [421, 0]
click at [780, 370] on link "2" at bounding box center [903, 385] width 15 height 15
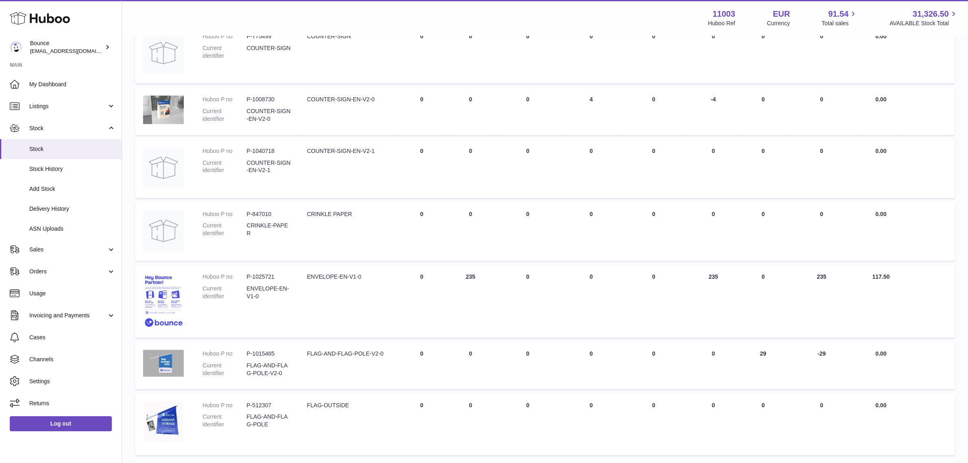
scroll to position [138, 0]
